Goal: Transaction & Acquisition: Book appointment/travel/reservation

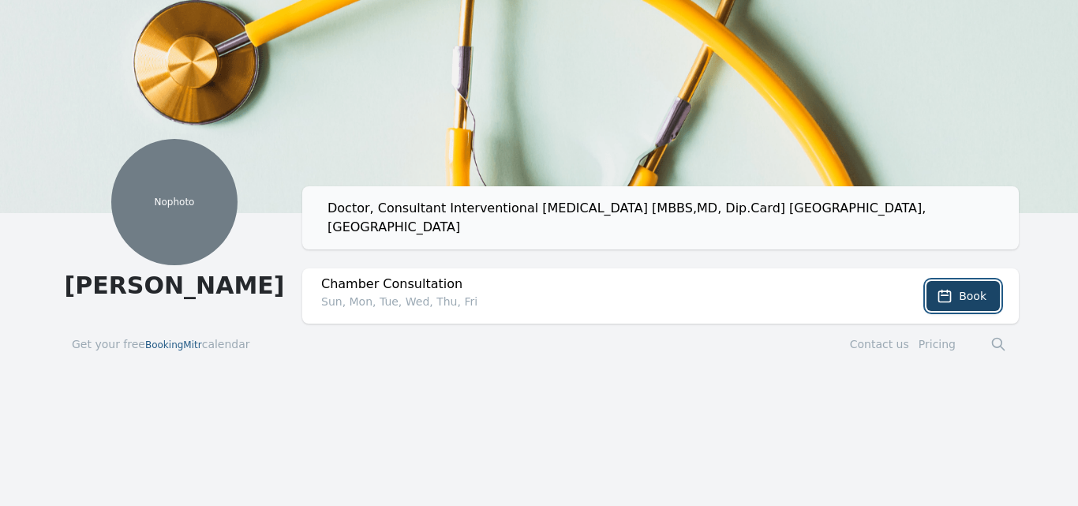
click at [967, 288] on span "Book" at bounding box center [973, 296] width 28 height 16
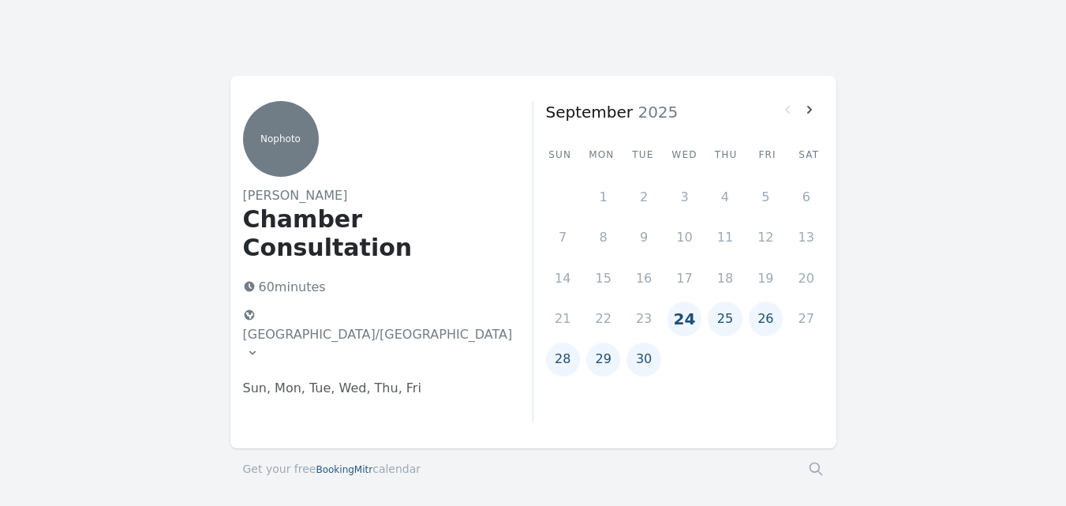
click at [725, 320] on button "25" at bounding box center [725, 318] width 34 height 34
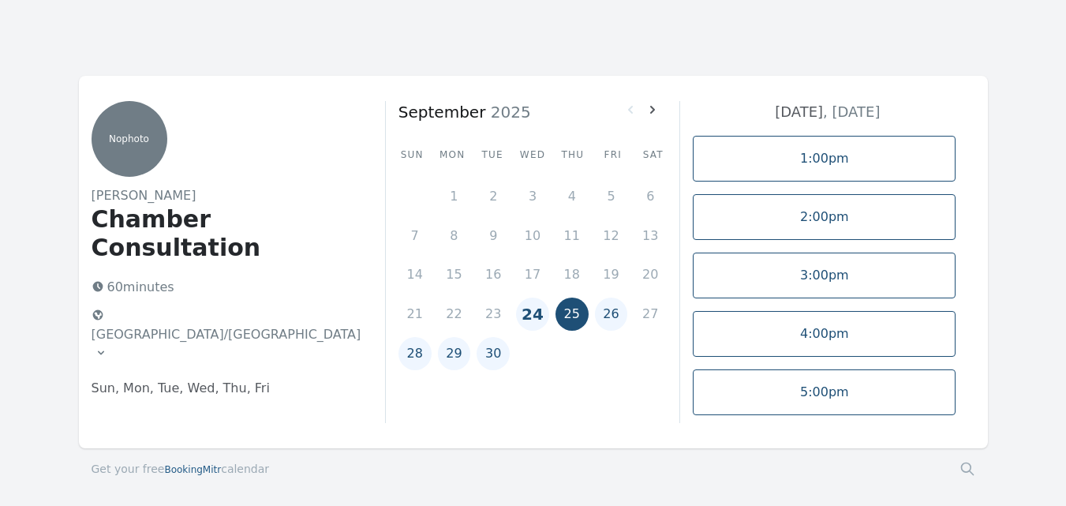
click at [107, 346] on icon at bounding box center [101, 352] width 13 height 13
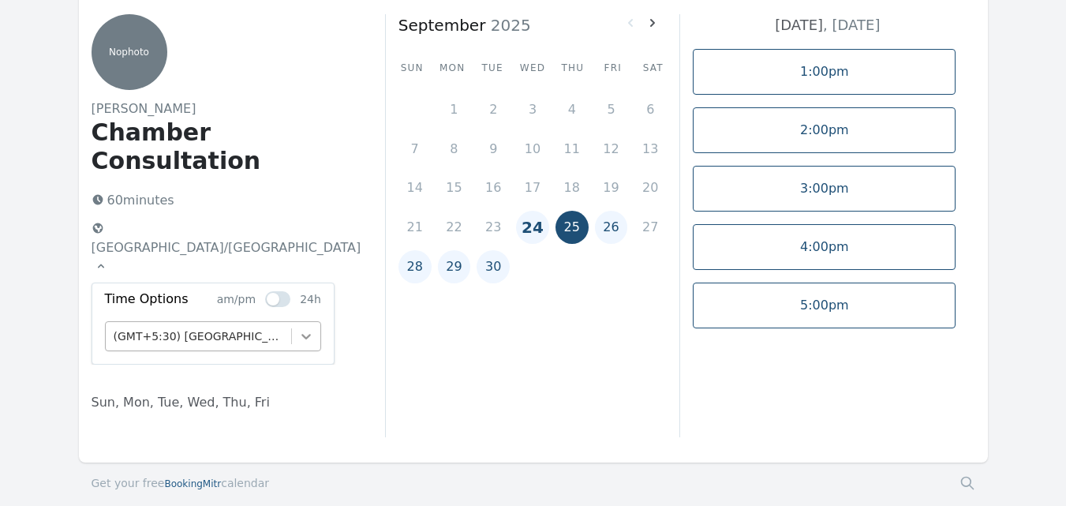
click at [309, 351] on div "(GMT+5:30) [GEOGRAPHIC_DATA], [GEOGRAPHIC_DATA], [GEOGRAPHIC_DATA], [GEOGRAPHIC…" at bounding box center [213, 336] width 216 height 30
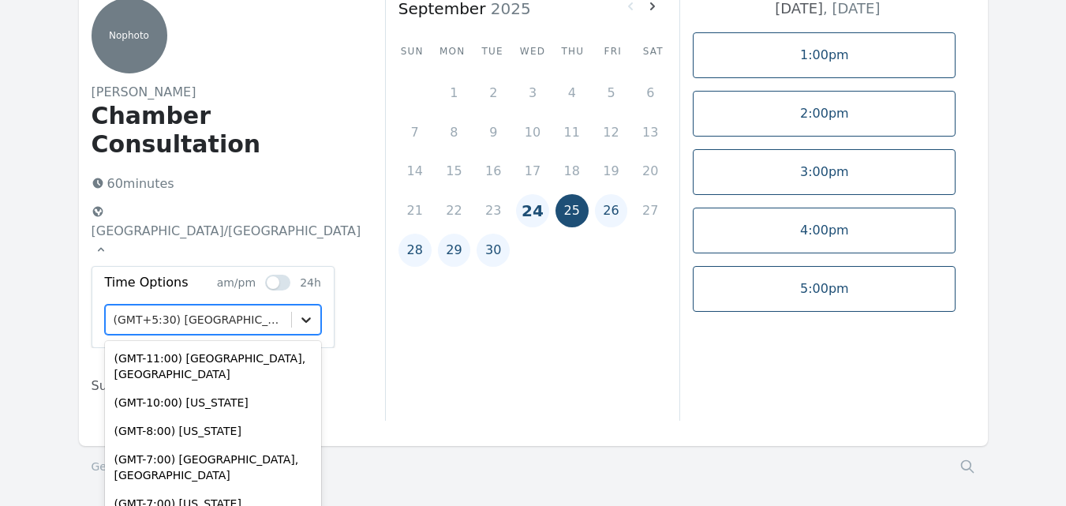
scroll to position [1448, 0]
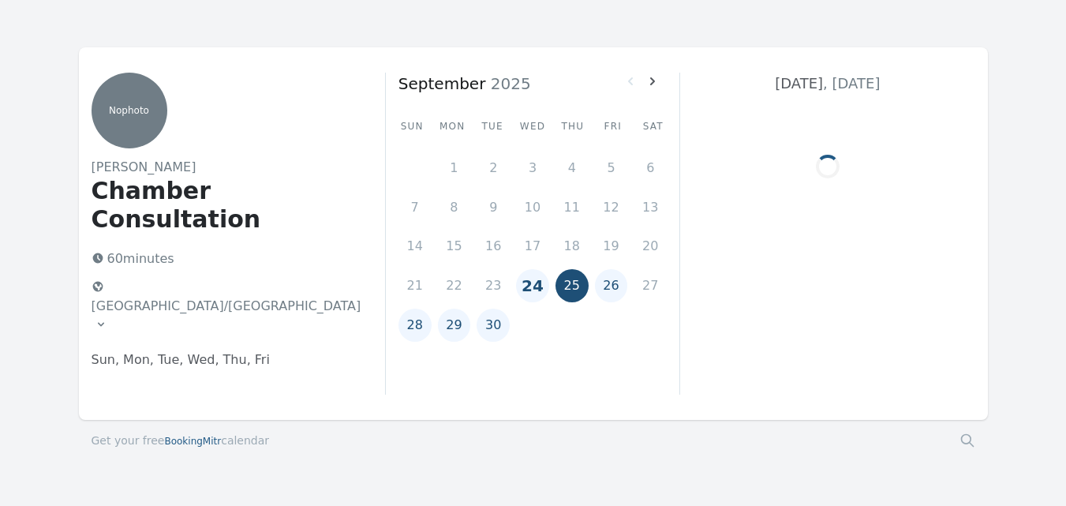
scroll to position [65, 0]
